Goal: Navigation & Orientation: Find specific page/section

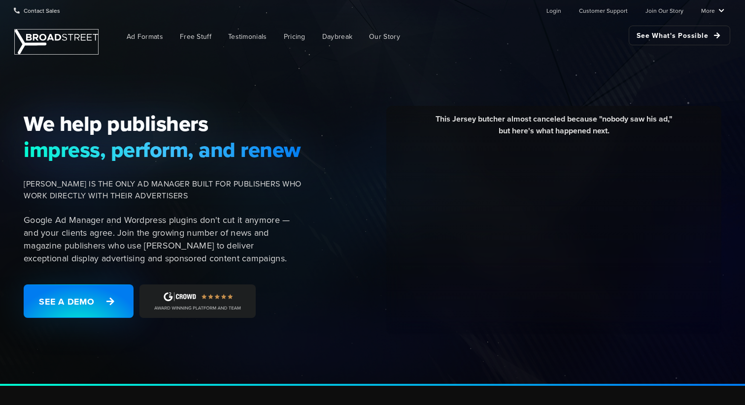
click at [85, 33] on img at bounding box center [56, 42] width 83 height 25
click at [148, 35] on span "Ad Formats" at bounding box center [145, 37] width 36 height 10
